Goal: Task Accomplishment & Management: Use online tool/utility

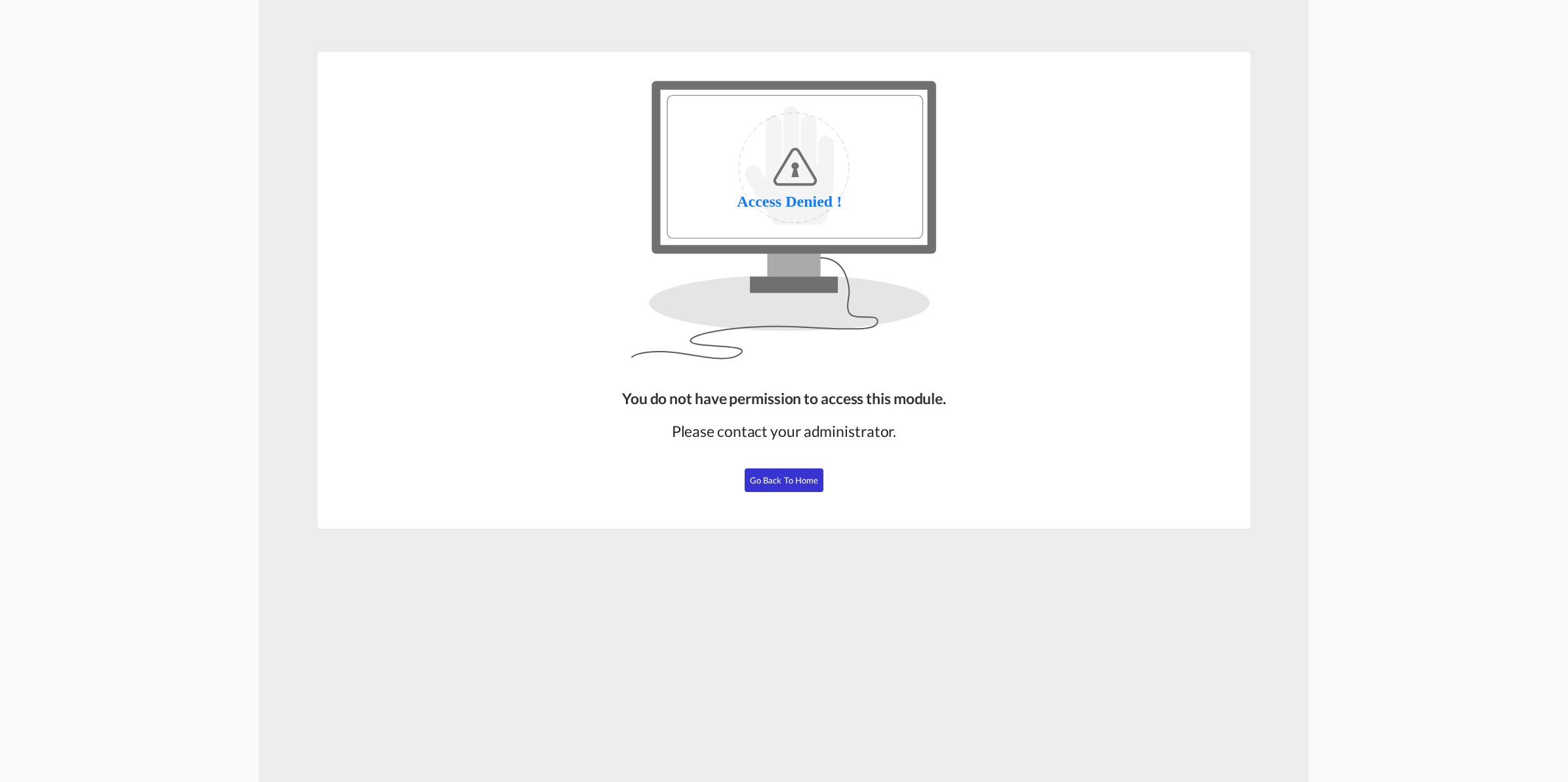
click at [782, 476] on span "Go Back to Home" at bounding box center [785, 480] width 69 height 10
